Goal: Find contact information: Find contact information

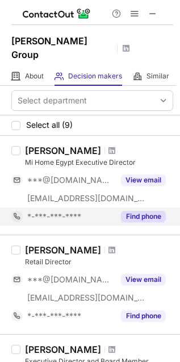
click at [157, 211] on button "Find phone" at bounding box center [143, 216] width 45 height 11
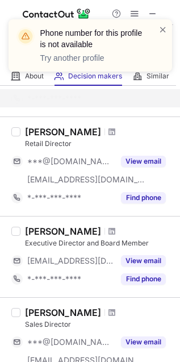
scroll to position [126, 0]
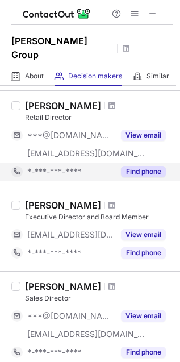
click at [129, 166] on button "Find phone" at bounding box center [143, 171] width 45 height 11
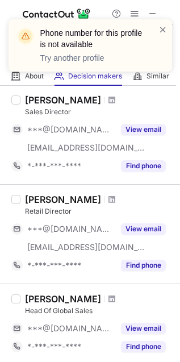
scroll to position [297, 0]
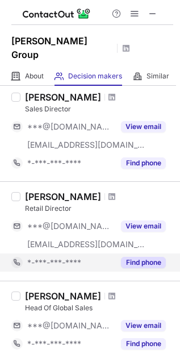
click at [134, 257] on button "Find phone" at bounding box center [143, 262] width 45 height 11
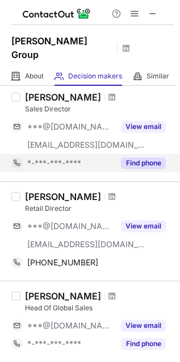
click at [143, 158] on button "Find phone" at bounding box center [143, 163] width 45 height 11
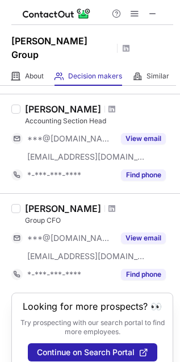
scroll to position [677, 0]
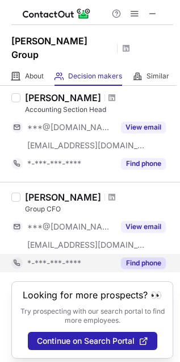
click at [126, 258] on button "Find phone" at bounding box center [143, 263] width 45 height 11
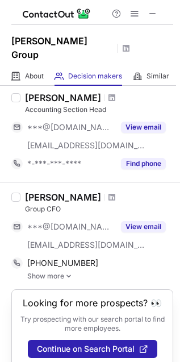
click at [67, 272] on img at bounding box center [68, 276] width 7 height 8
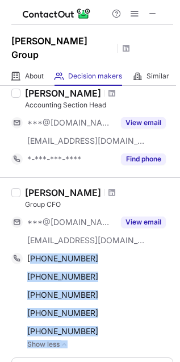
scroll to position [760, 0]
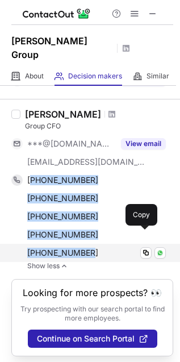
drag, startPoint x: 34, startPoint y: 290, endPoint x: 94, endPoint y: 239, distance: 79.1
click at [93, 242] on div "[PHONE_NUMBER] Copy WhatsApp [PHONE_NUMBER] Copy WhatsApp [PHONE_NUMBER] Copy W…" at bounding box center [88, 216] width 155 height 91
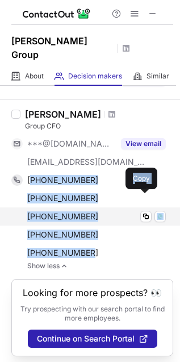
copy div "[PHONE_NUMBER] Copy WhatsApp [PHONE_NUMBER] Copy WhatsApp [PHONE_NUMBER] Copy W…"
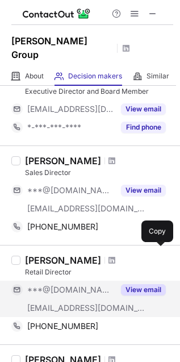
scroll to position [254, 0]
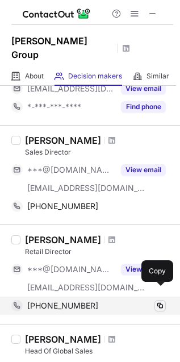
click at [160, 301] on span at bounding box center [160, 305] width 9 height 9
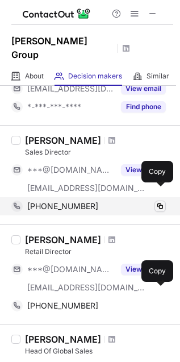
click at [159, 202] on span at bounding box center [160, 206] width 9 height 9
